Goal: Task Accomplishment & Management: Complete application form

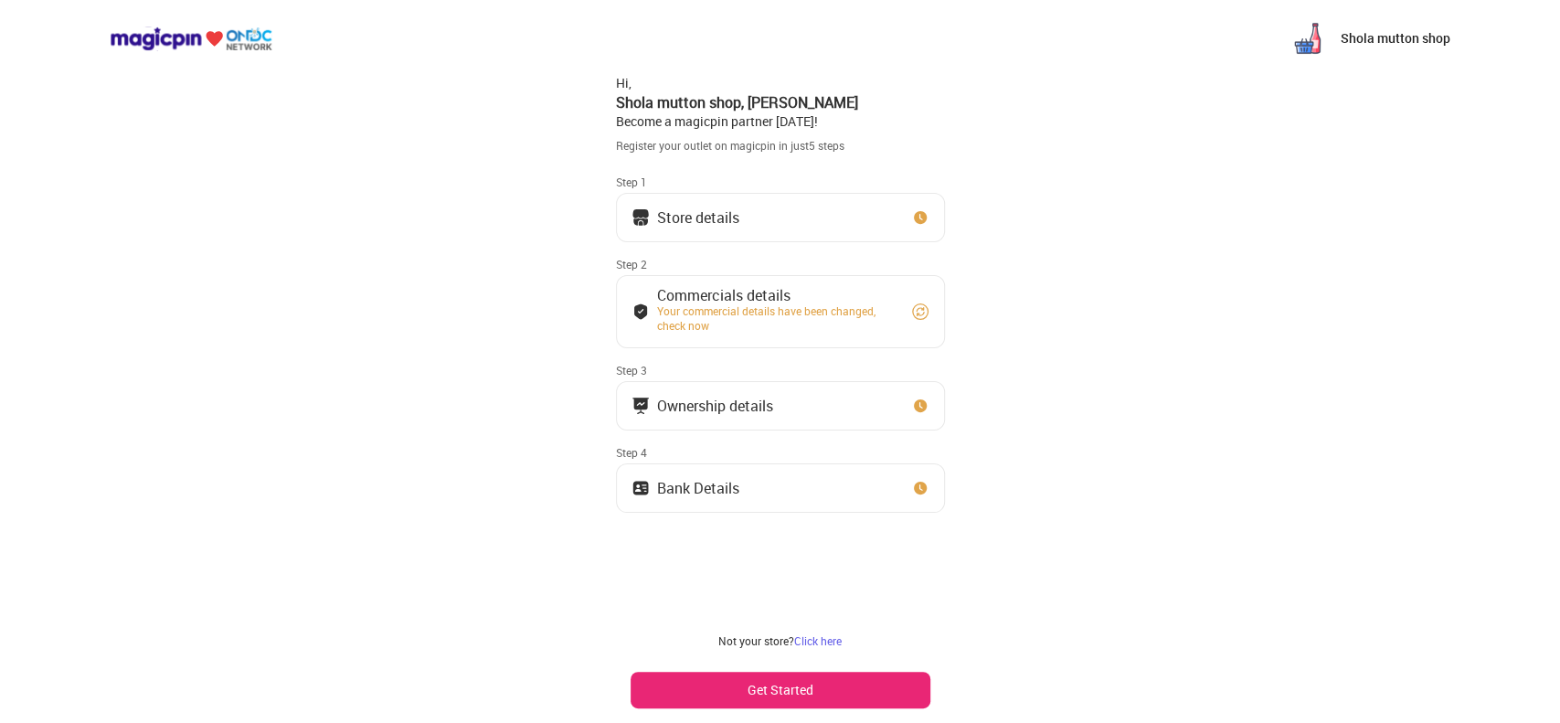
click at [914, 310] on img at bounding box center [920, 312] width 18 height 18
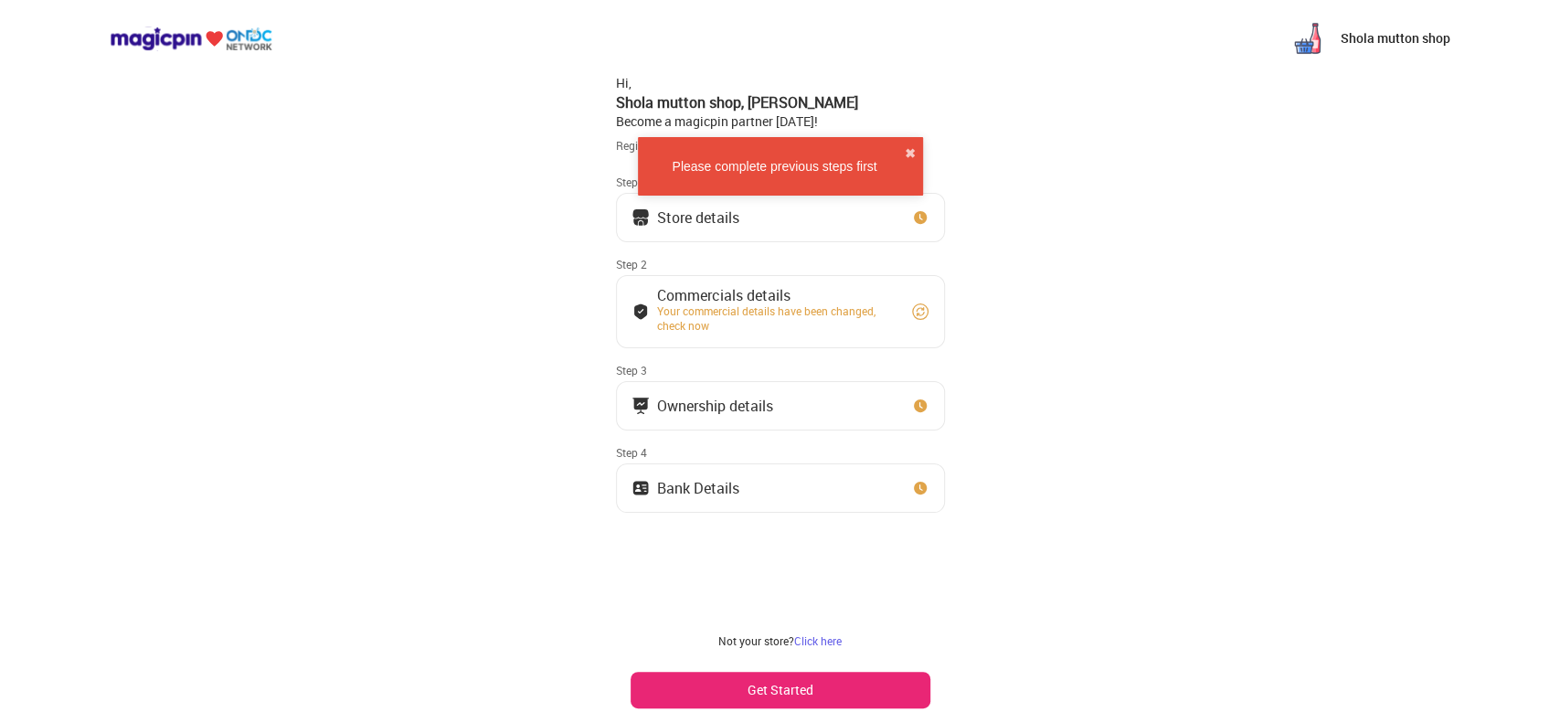
click at [710, 303] on div "Your commercial details have been changed, check now" at bounding box center [776, 317] width 238 height 29
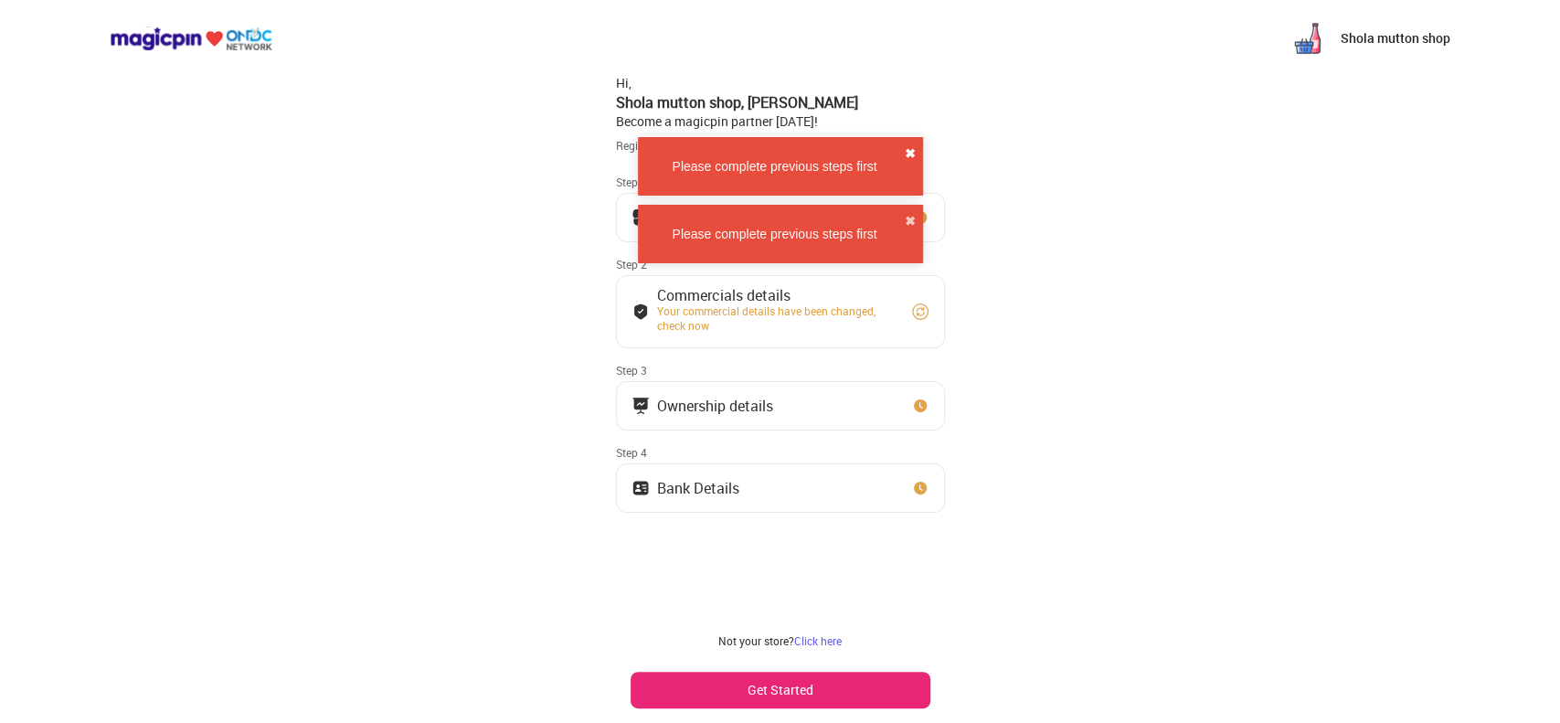
click at [913, 146] on button "✖" at bounding box center [910, 153] width 11 height 18
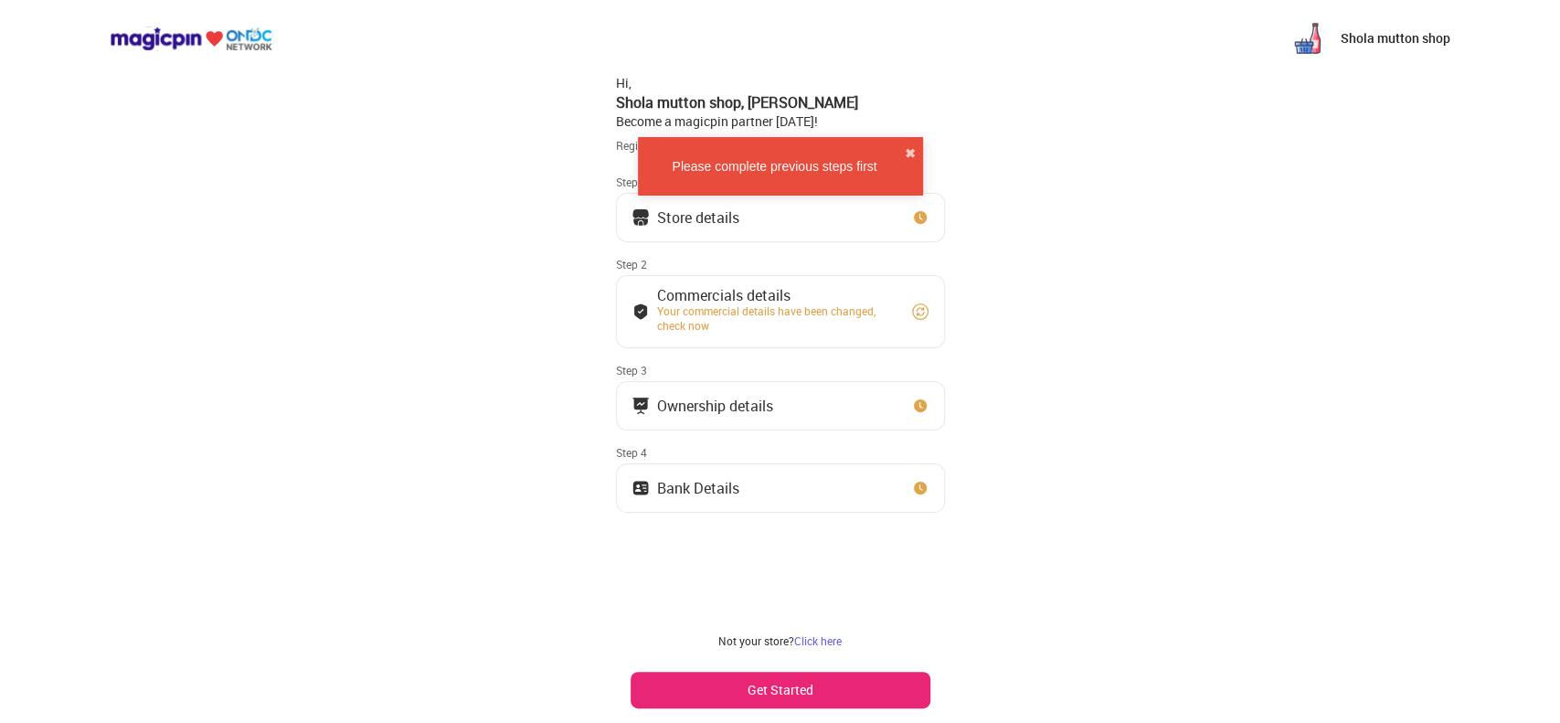
click at [731, 207] on div "Please complete previous steps first ✖" at bounding box center [780, 165] width 292 height 86
click at [918, 217] on img at bounding box center [920, 217] width 18 height 18
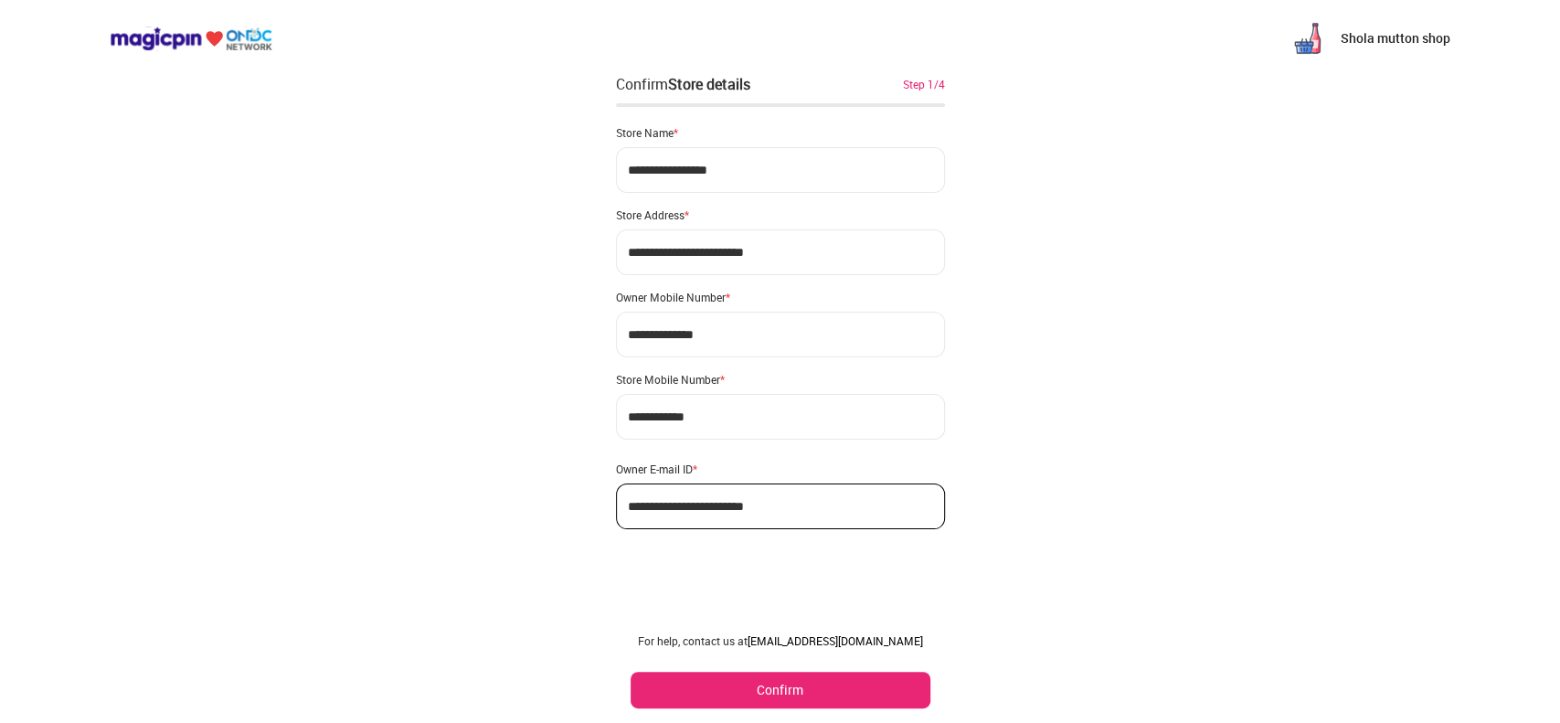
click at [813, 677] on button "Confirm" at bounding box center [781, 690] width 300 height 37
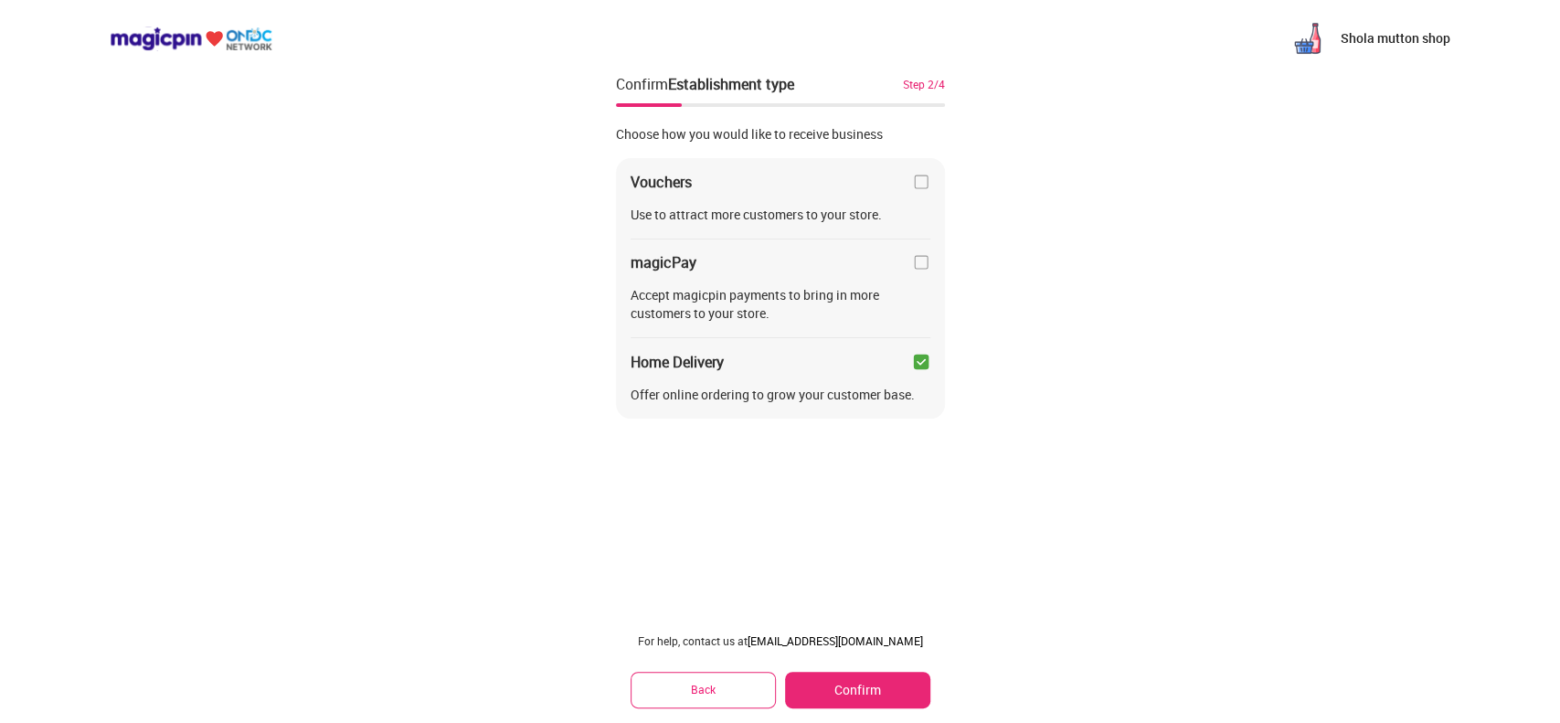
click at [832, 681] on button "Confirm" at bounding box center [857, 690] width 144 height 37
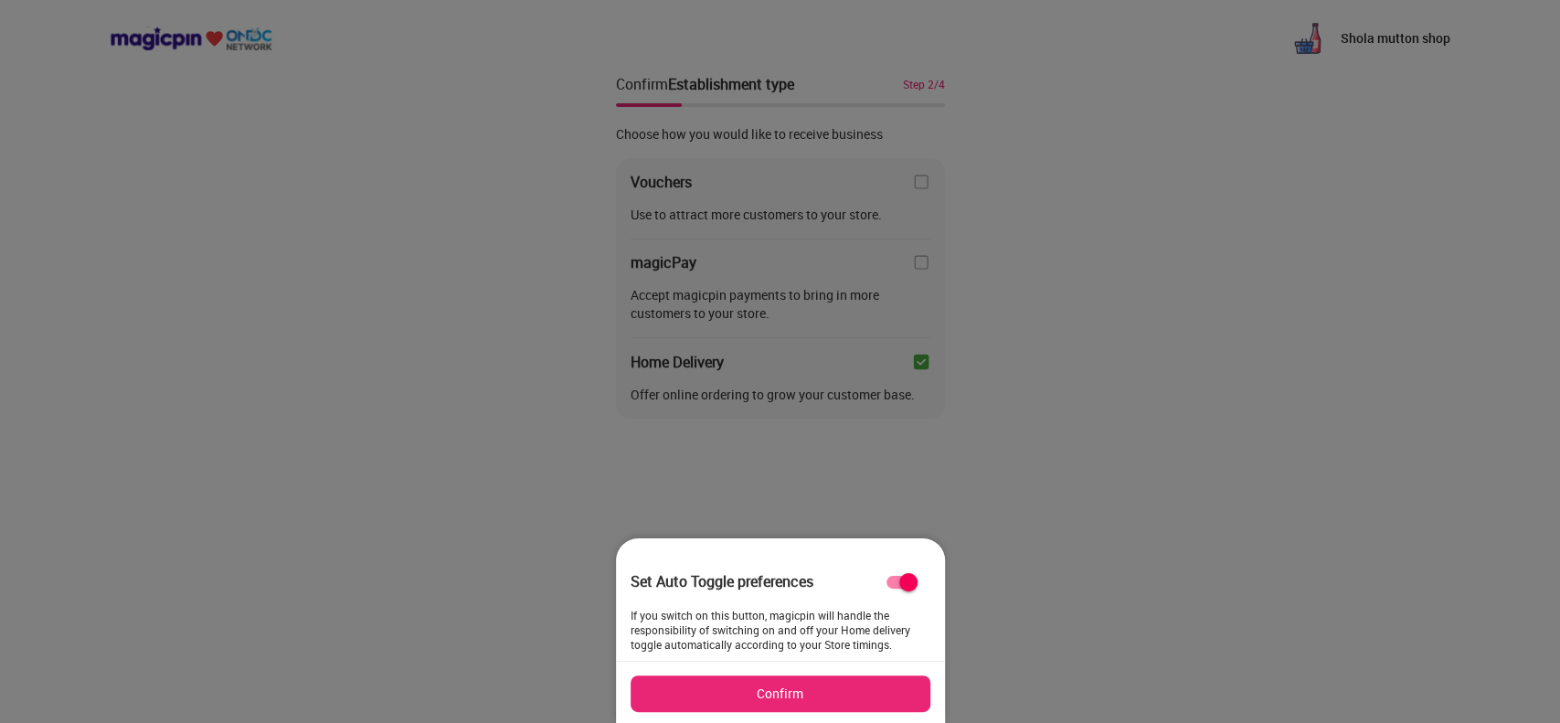
click at [832, 681] on button "Confirm" at bounding box center [781, 693] width 300 height 37
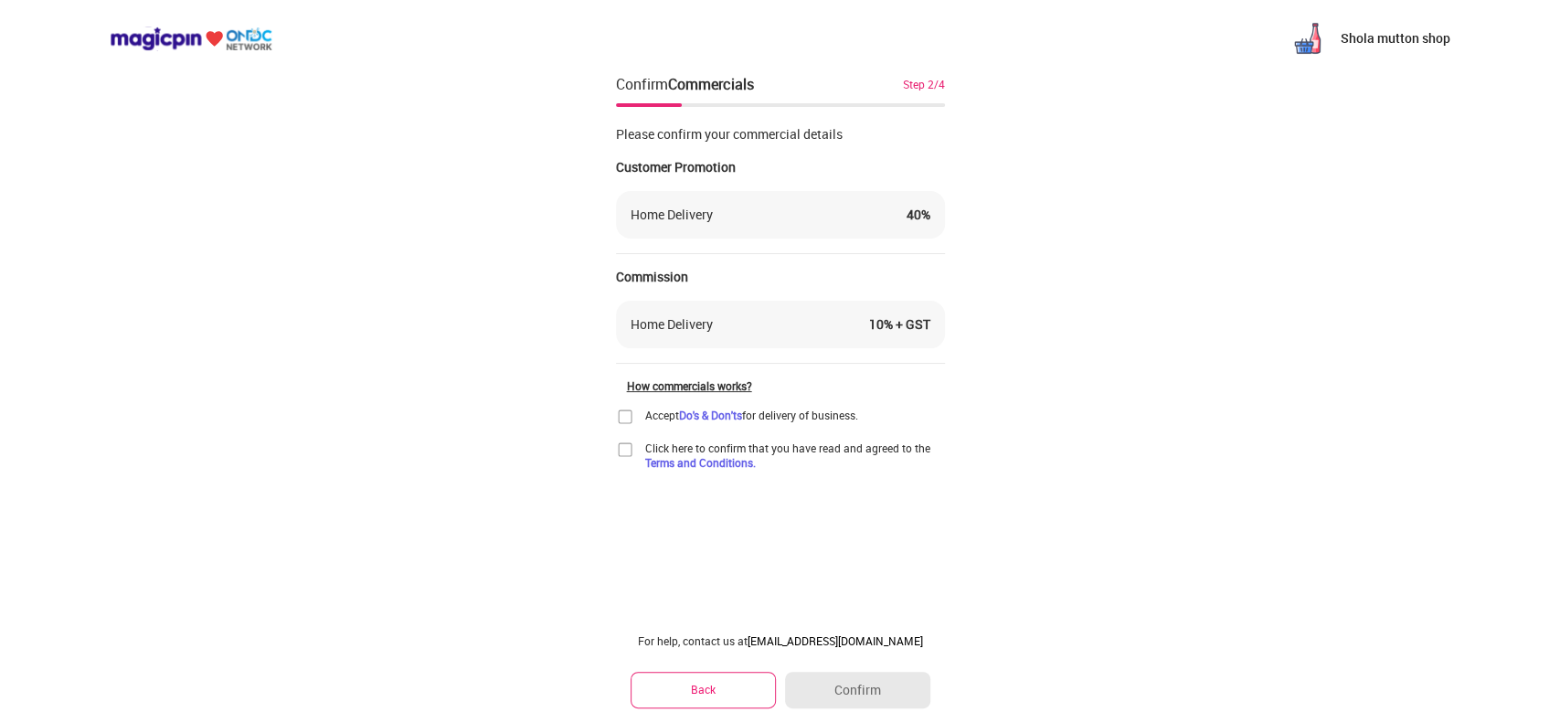
click at [626, 418] on img at bounding box center [625, 417] width 18 height 18
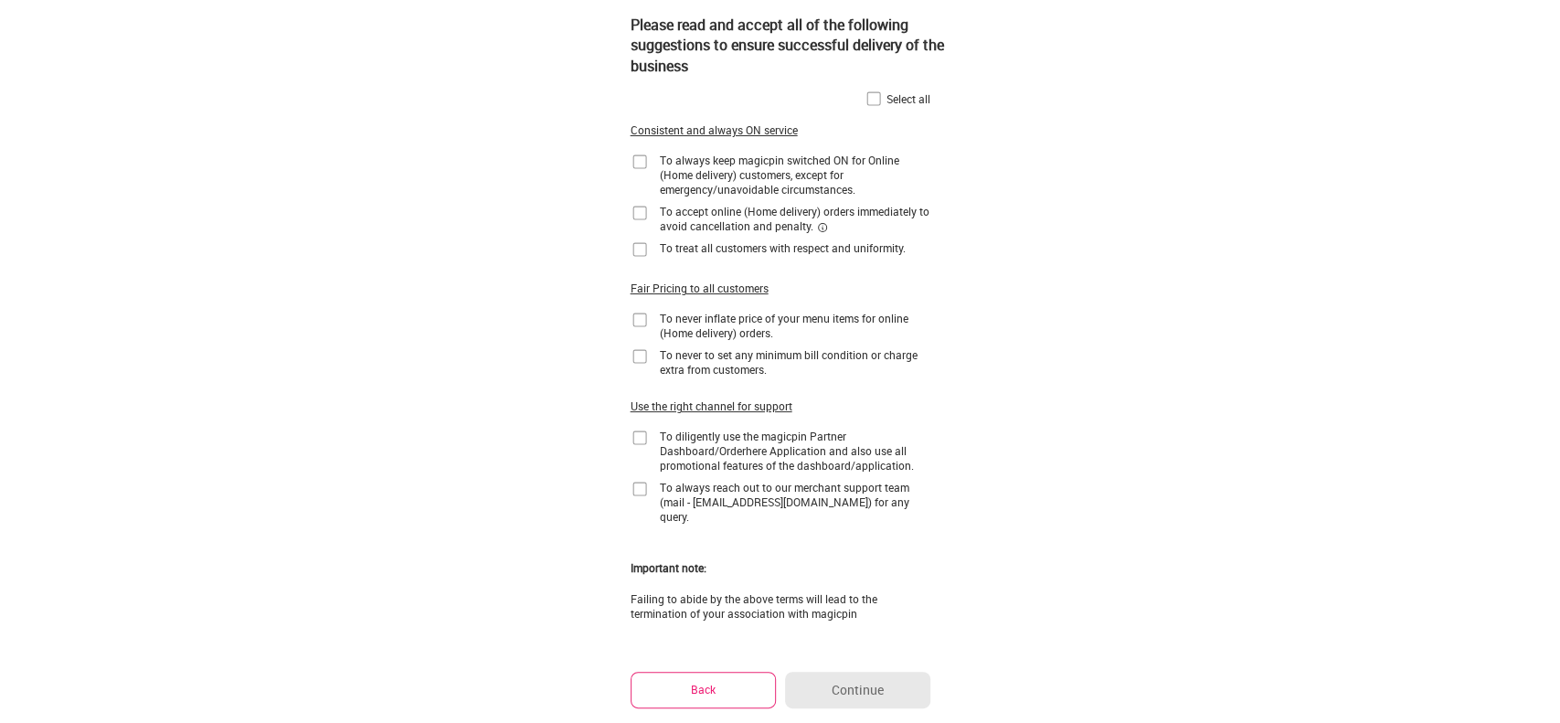
click at [877, 99] on img at bounding box center [874, 99] width 18 height 18
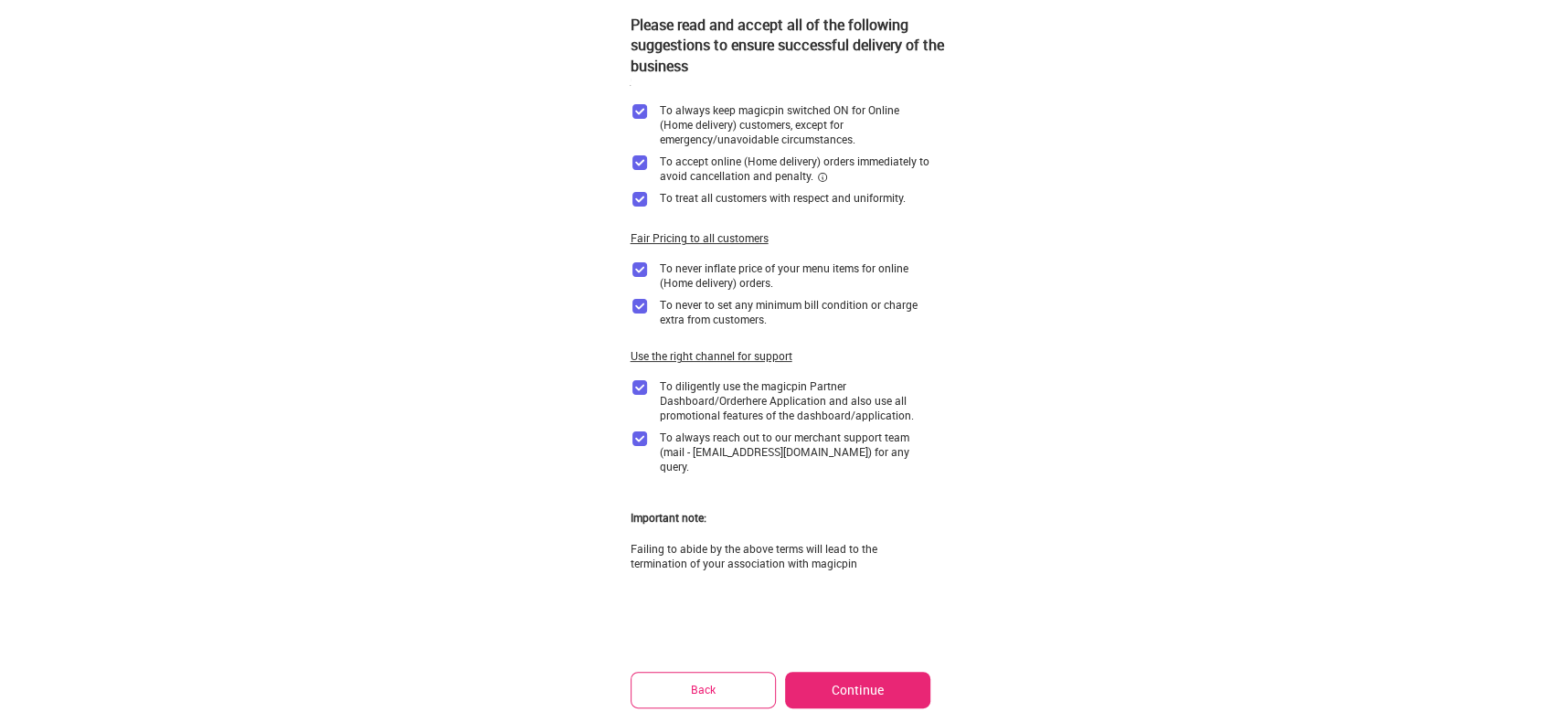
scroll to position [78, 0]
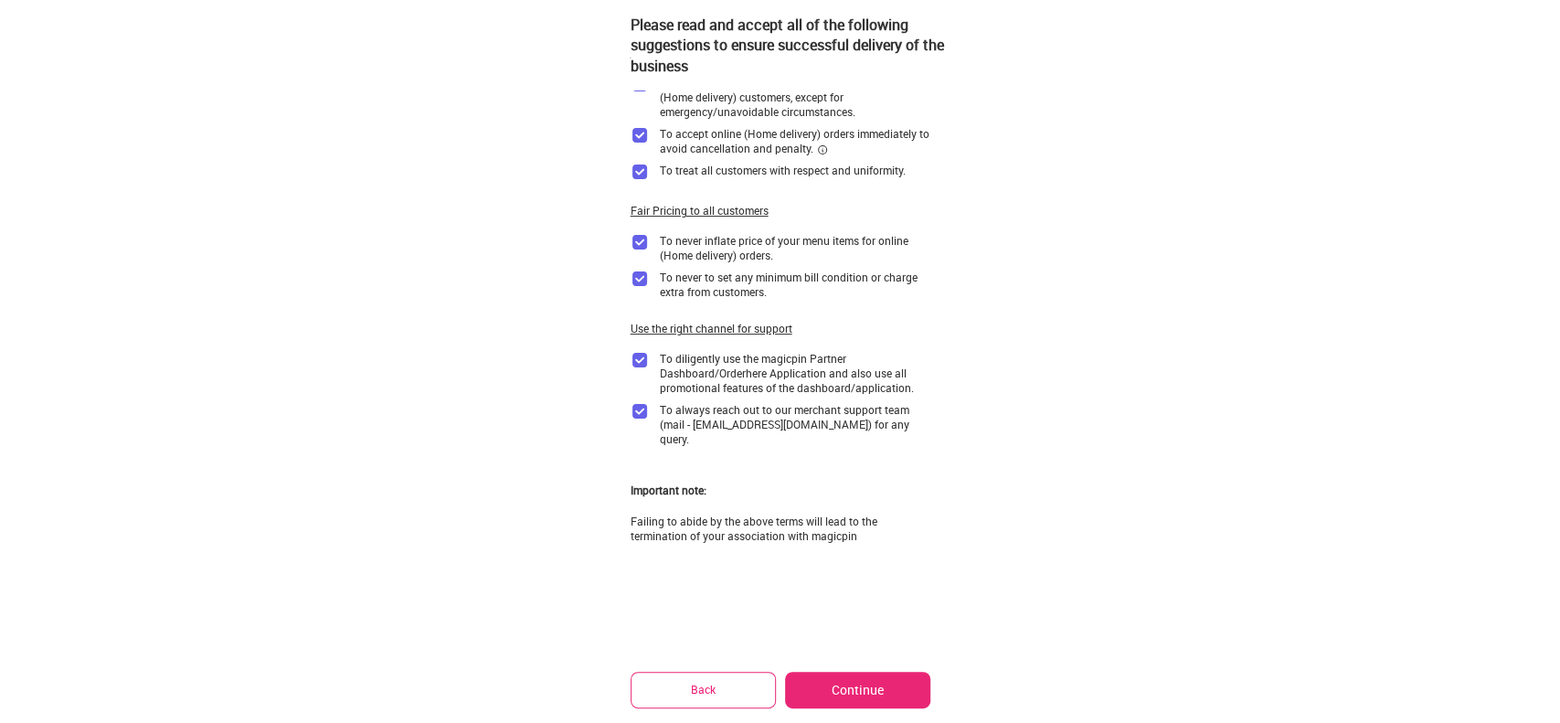
click at [884, 683] on button "Continue" at bounding box center [857, 690] width 144 height 37
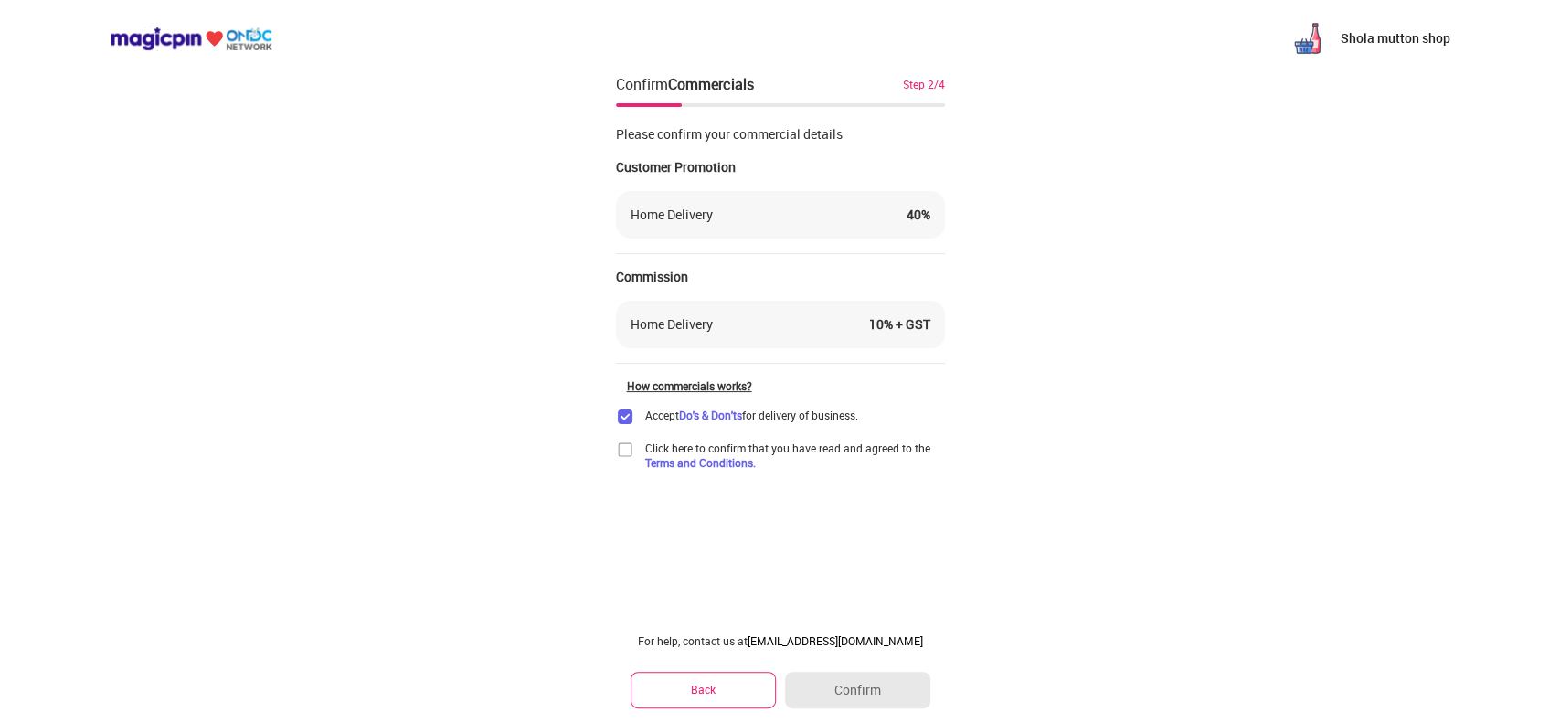
scroll to position [0, 0]
click at [616, 449] on img at bounding box center [625, 450] width 18 height 18
click at [875, 689] on button "Confirm" at bounding box center [857, 690] width 144 height 37
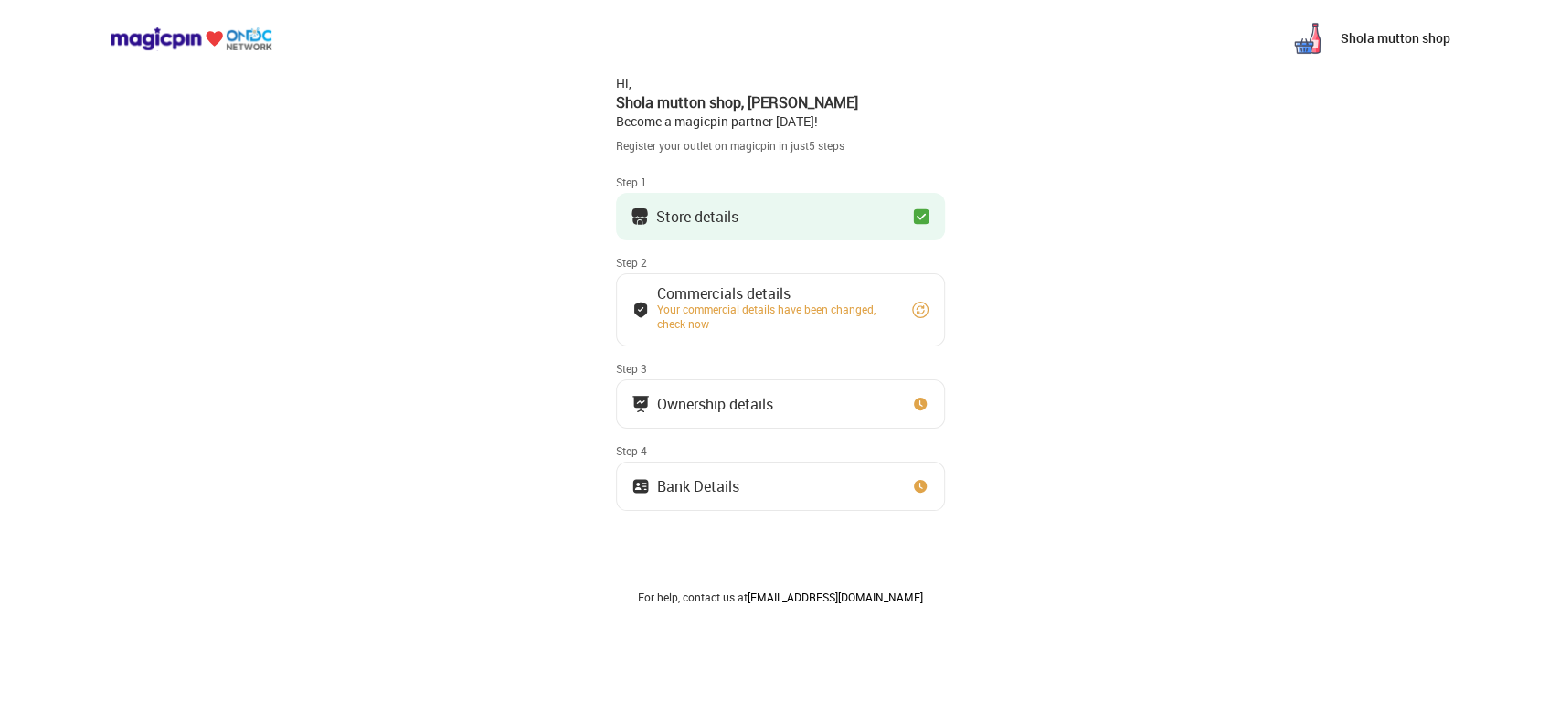
click at [1398, 357] on div "Shola mutton shop Hi, Shola mutton shop , Asif Nagar Become a magicpin partner …" at bounding box center [780, 384] width 1560 height 769
